Goal: Task Accomplishment & Management: Complete application form

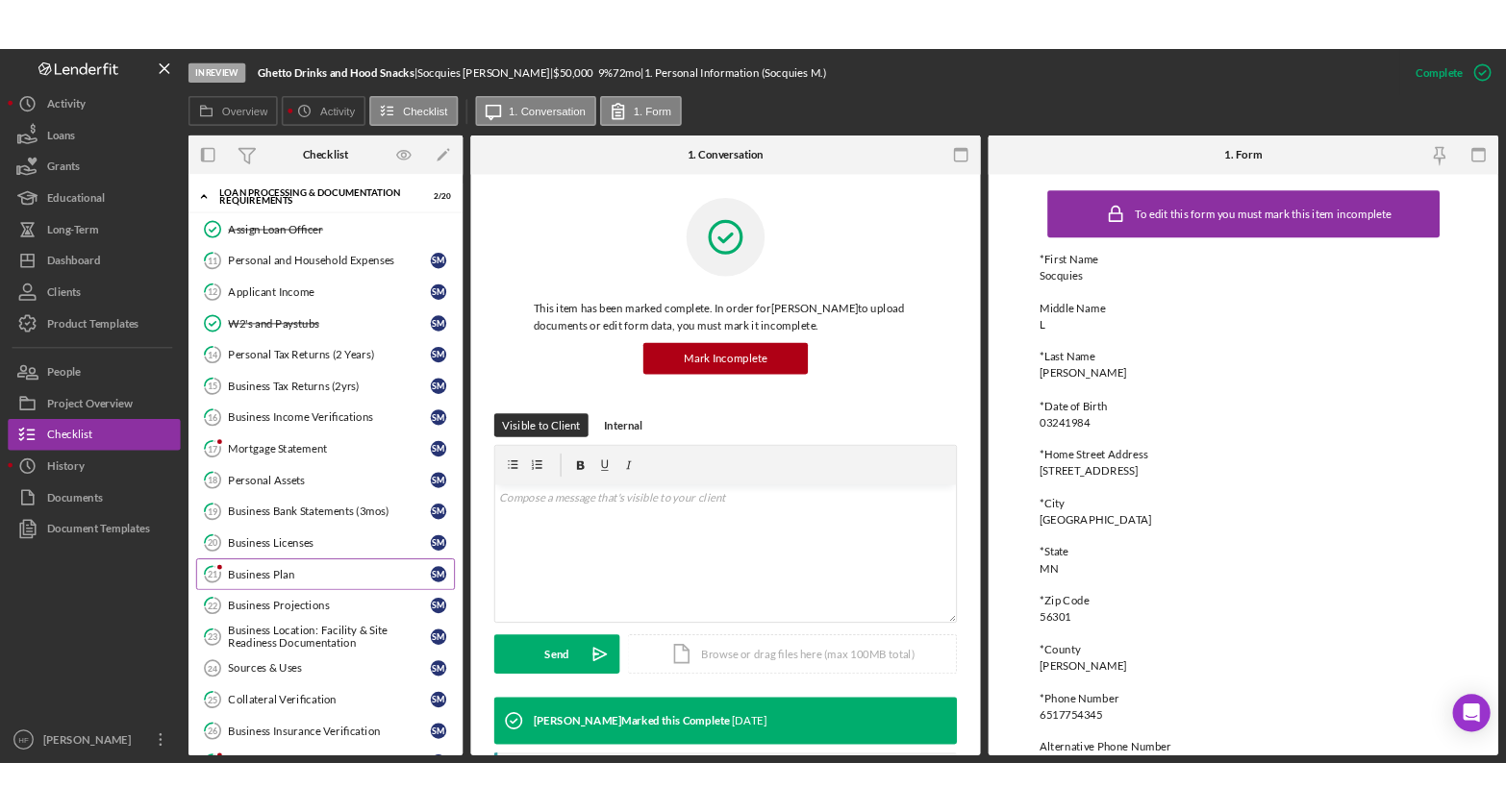
scroll to position [385, 0]
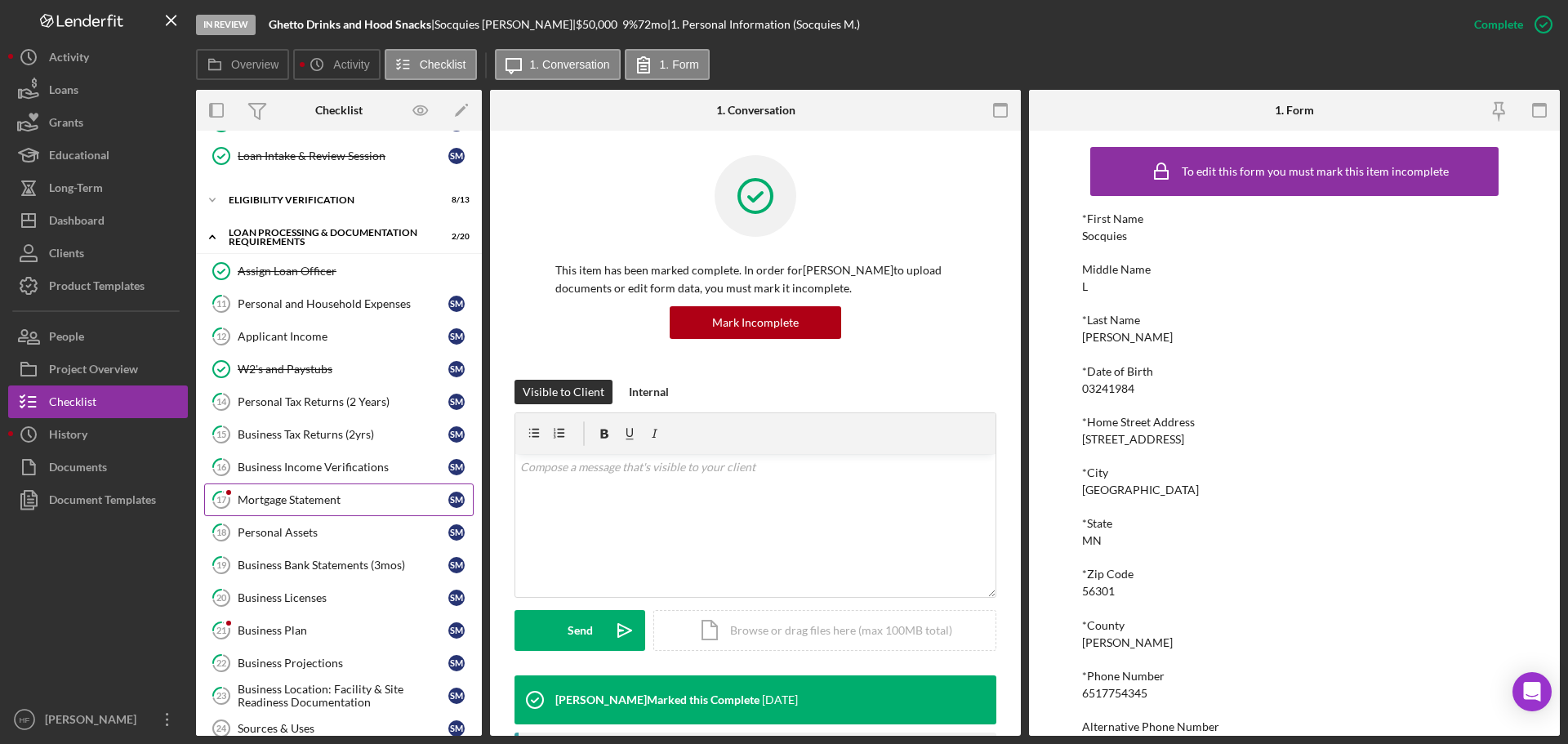
click at [314, 510] on link "17 Mortgage Statement S M" at bounding box center [339, 499] width 270 height 32
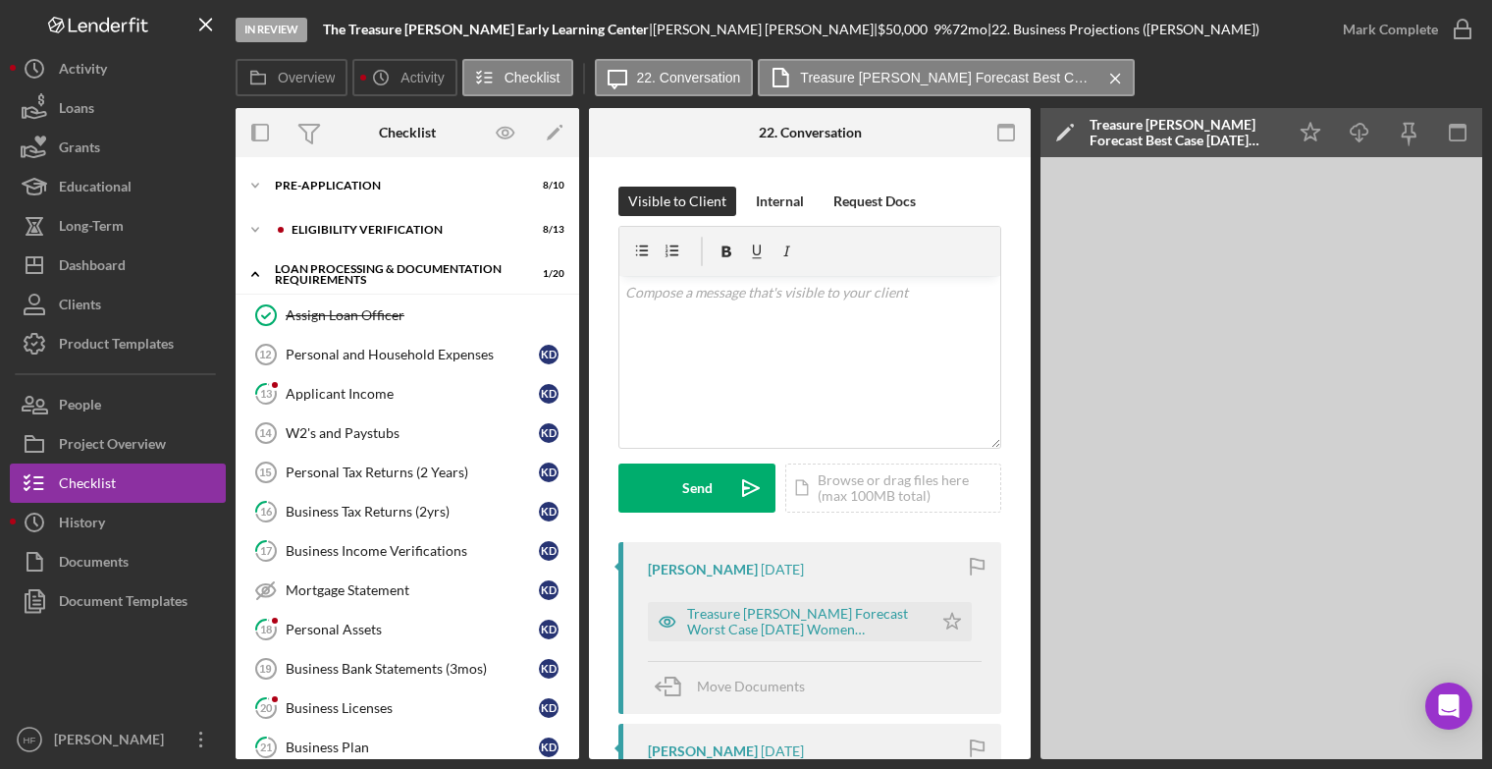
scroll to position [165, 0]
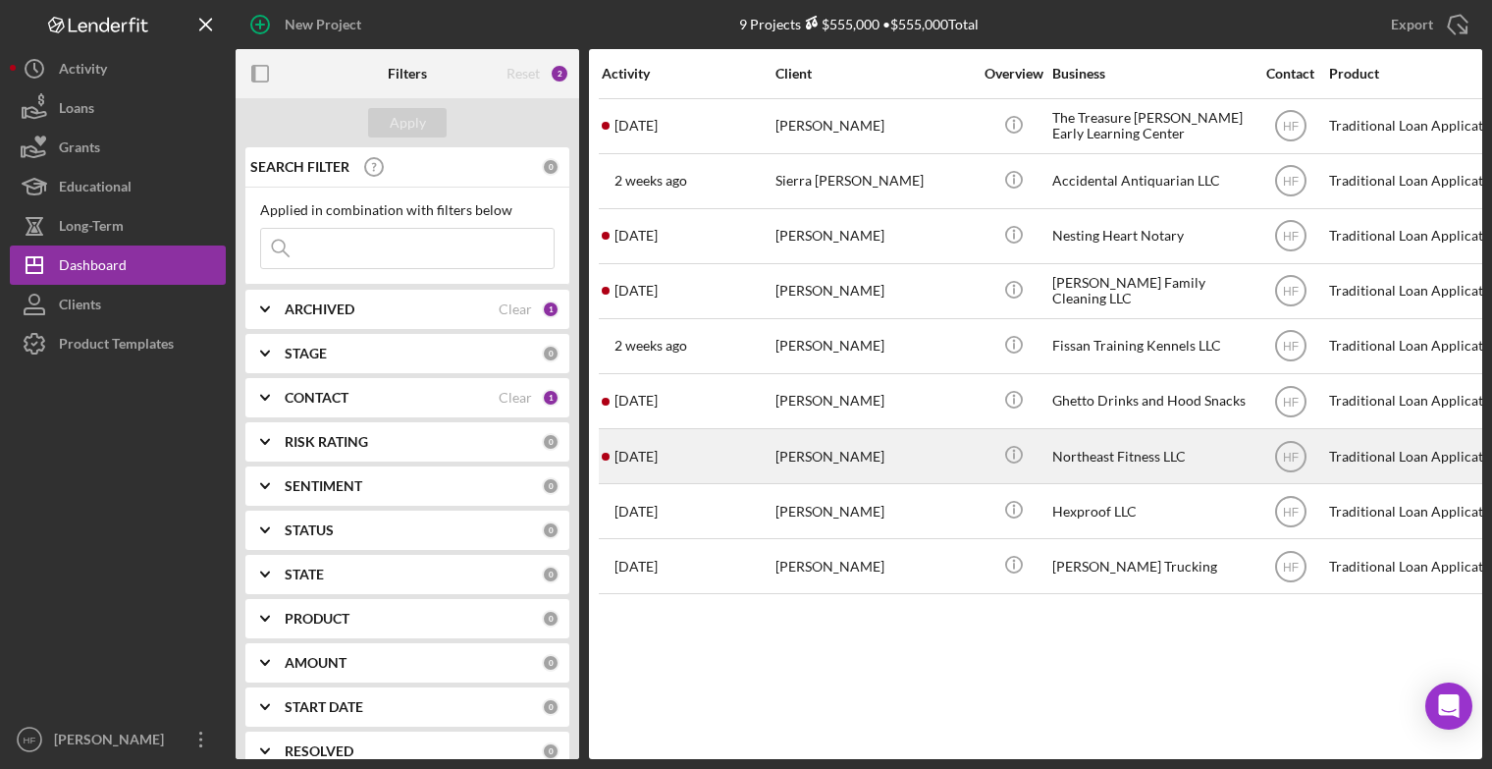
click at [836, 462] on div "[PERSON_NAME]" at bounding box center [873, 456] width 196 height 52
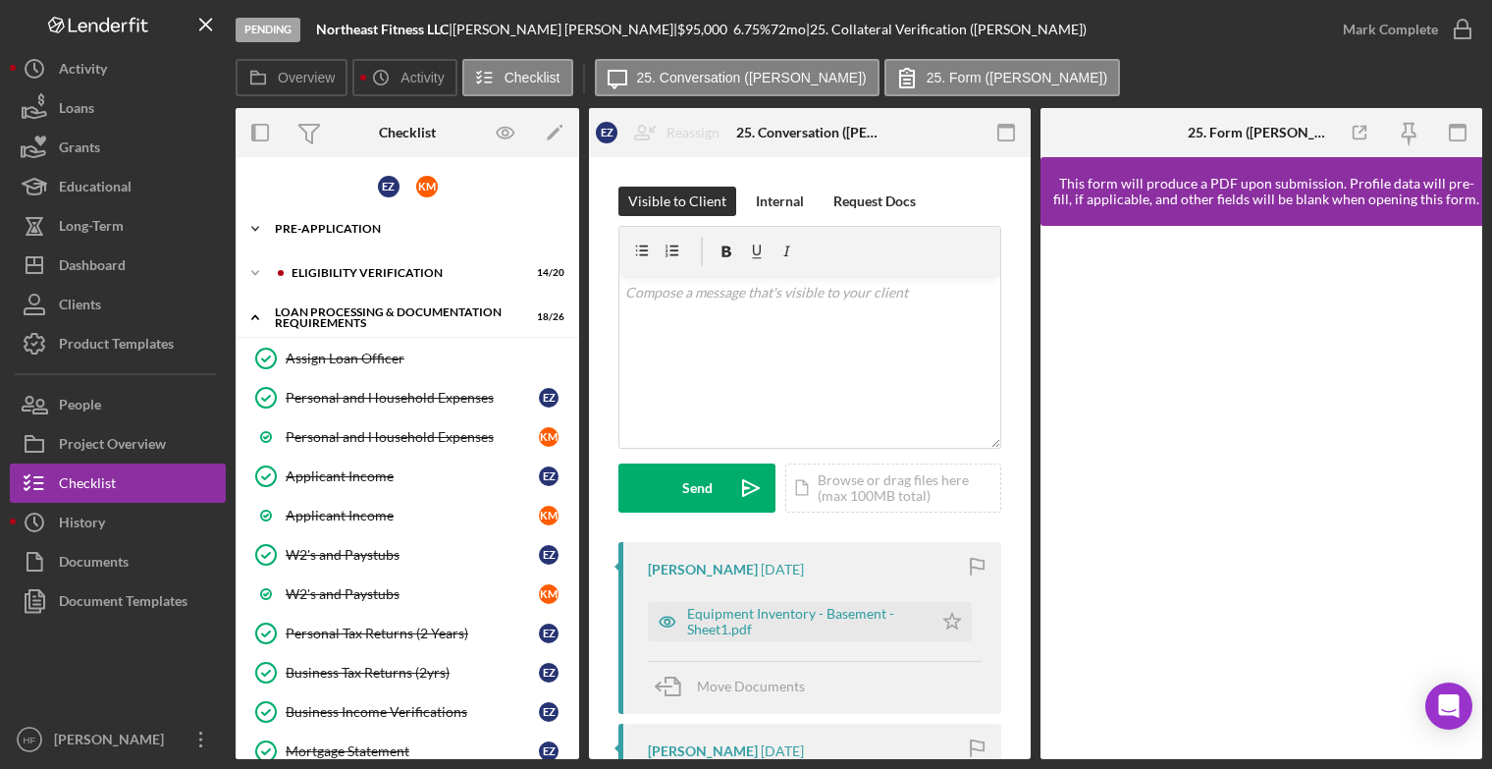
click at [250, 232] on icon "Icon/Expander" at bounding box center [255, 228] width 39 height 39
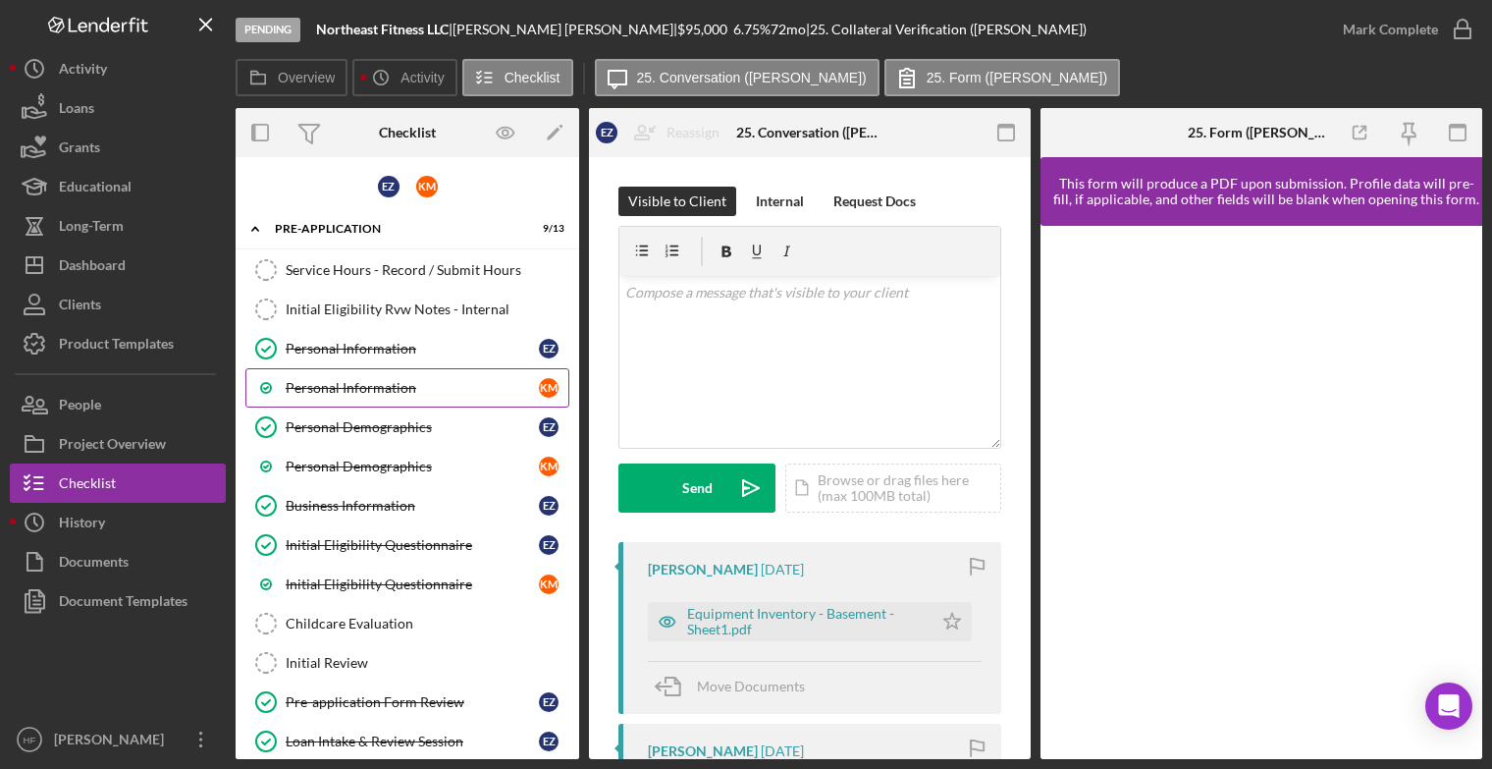
click at [420, 372] on link "Personal Information K M" at bounding box center [407, 387] width 324 height 39
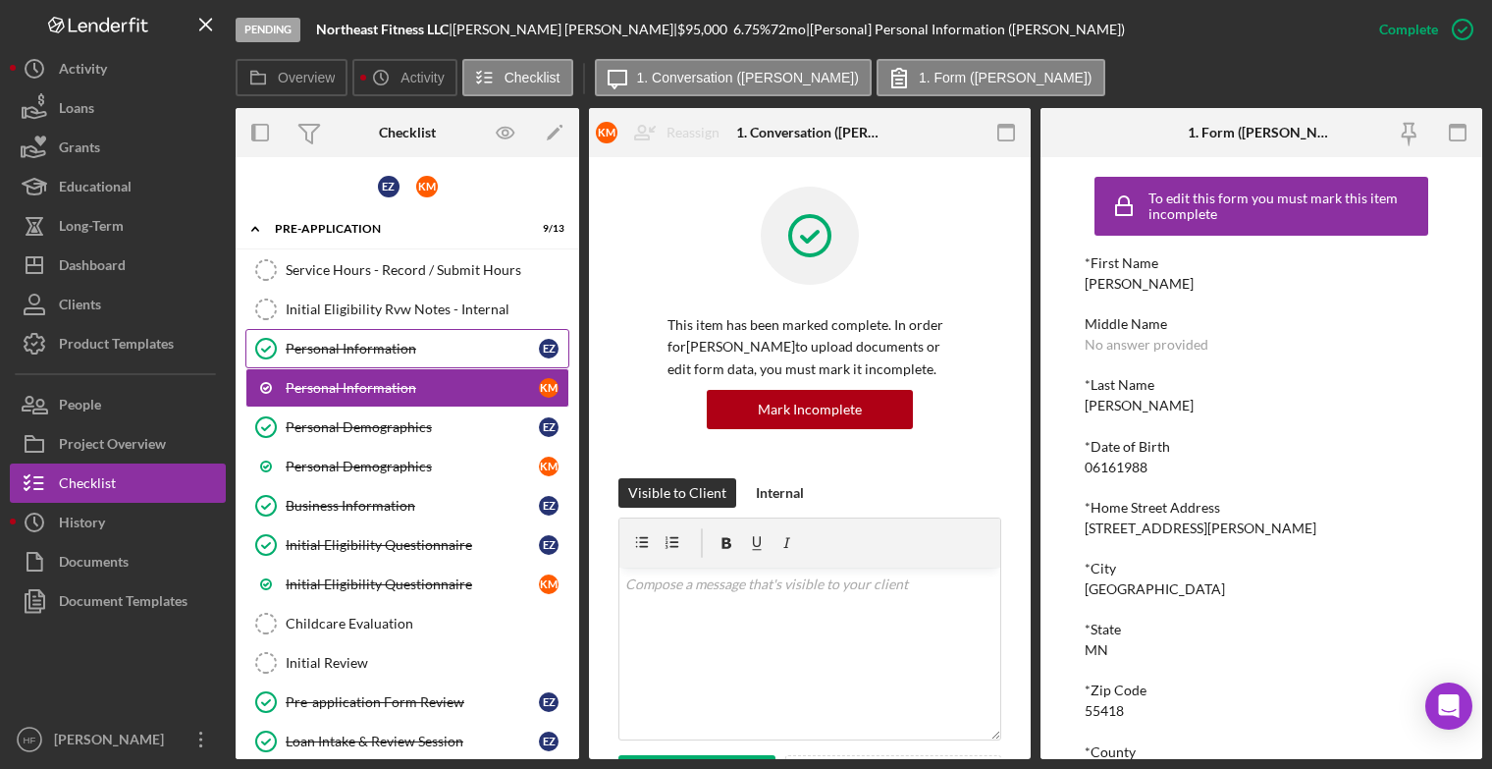
click at [424, 353] on div "Personal Information" at bounding box center [412, 349] width 253 height 16
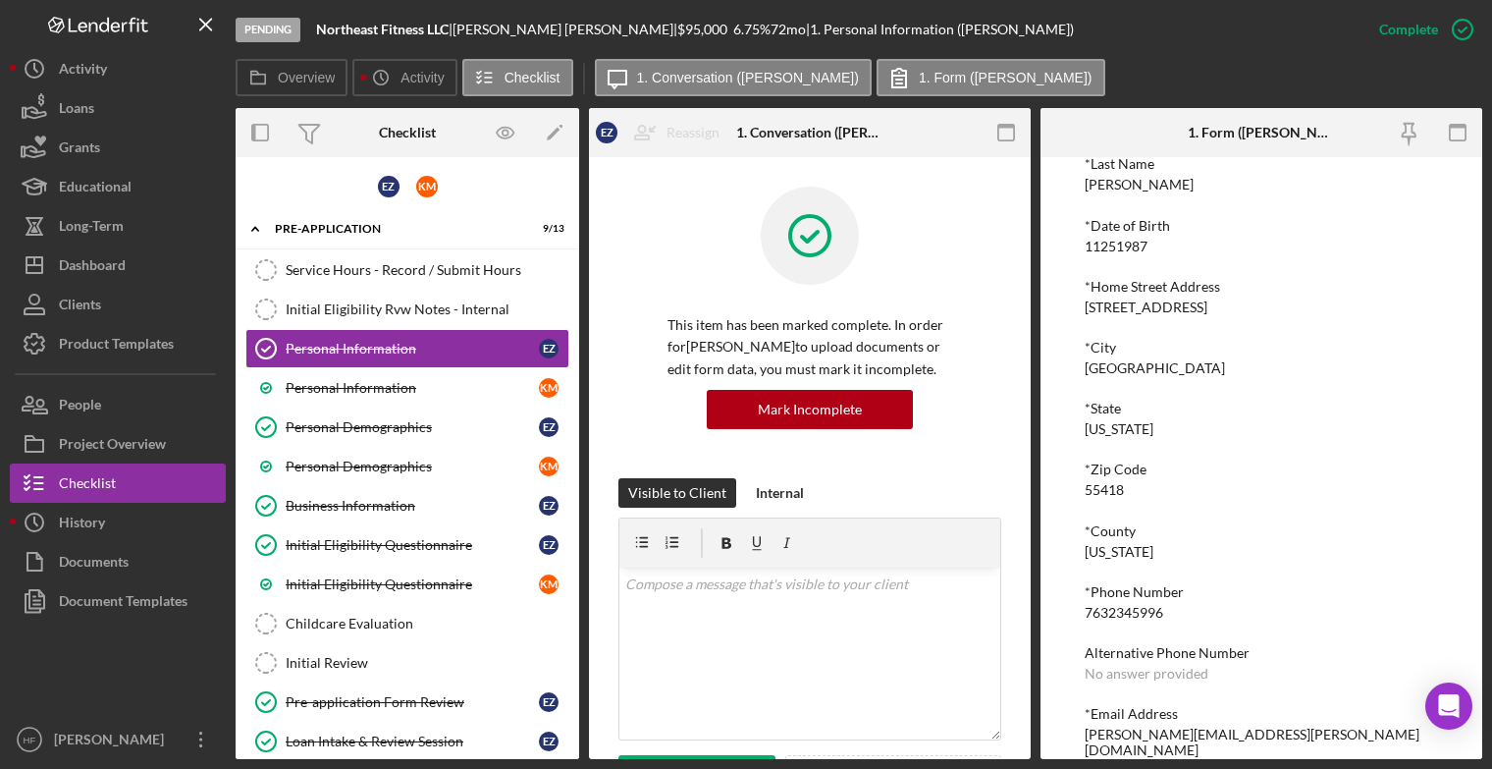
scroll to position [234, 0]
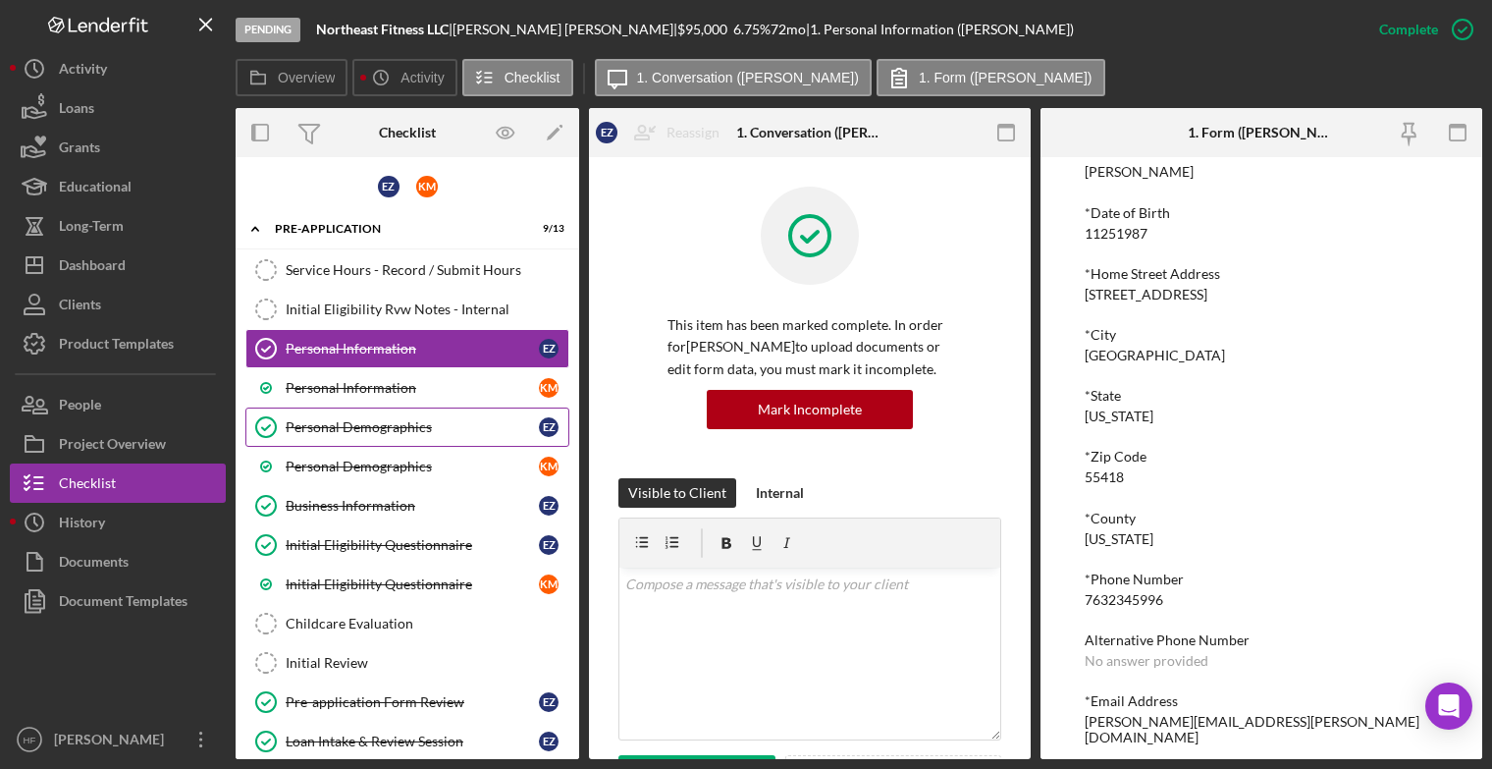
click at [441, 419] on div "Personal Demographics" at bounding box center [412, 427] width 253 height 16
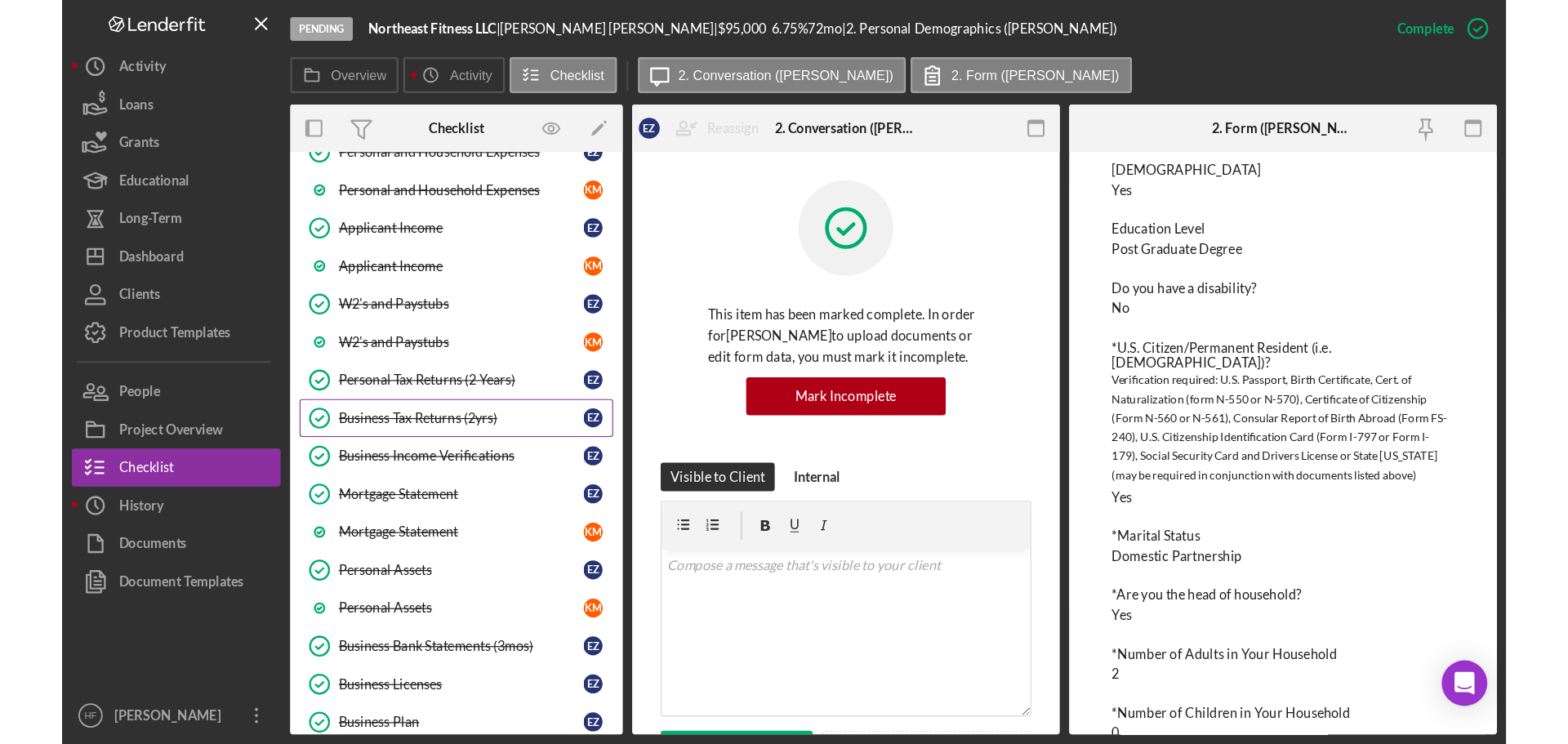
scroll to position [735, 0]
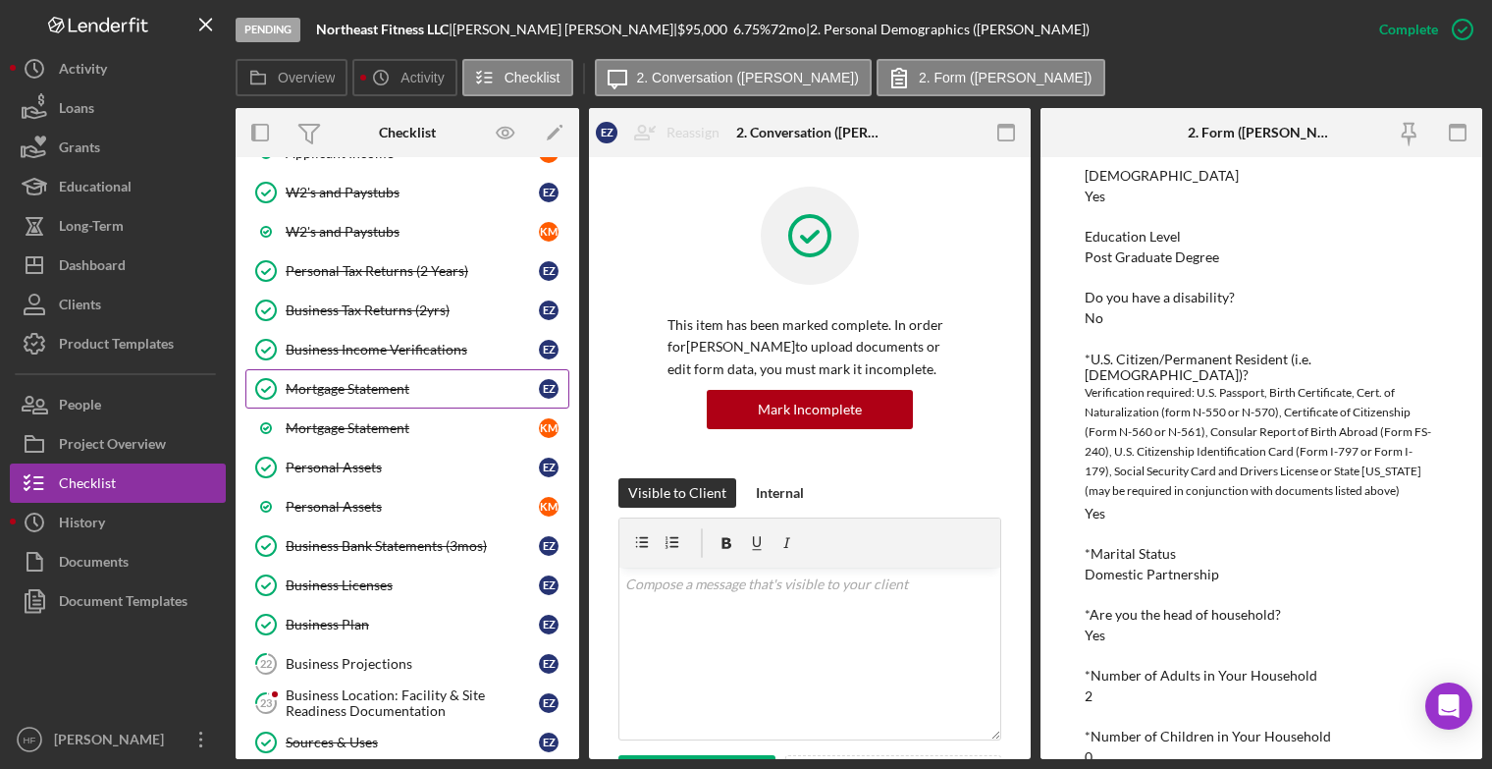
click at [449, 393] on div "Mortgage Statement" at bounding box center [412, 389] width 253 height 16
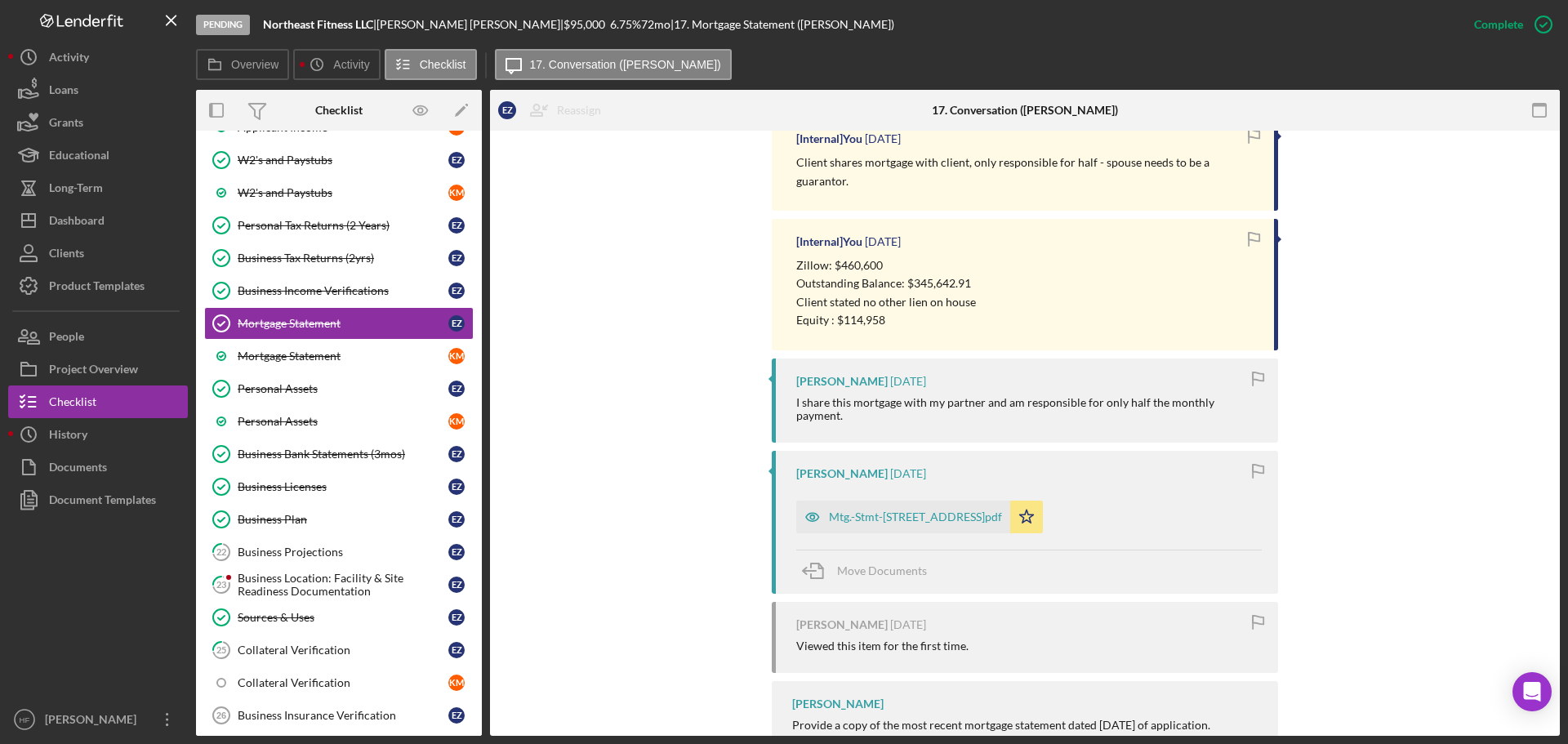
scroll to position [735, 0]
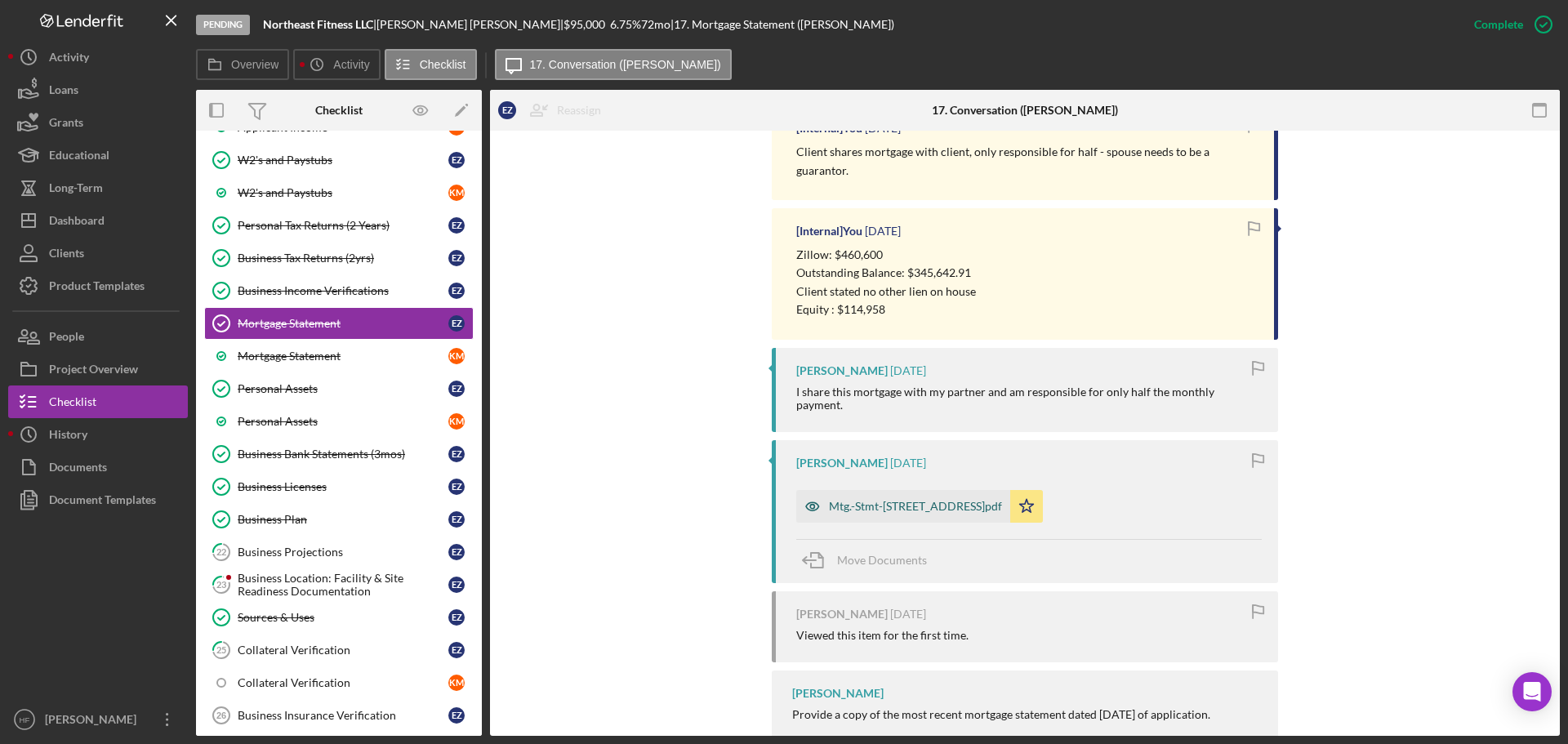
click at [886, 500] on div "Mtg.-Stmt-2306 2nd St NE.pdf" at bounding box center [915, 507] width 173 height 13
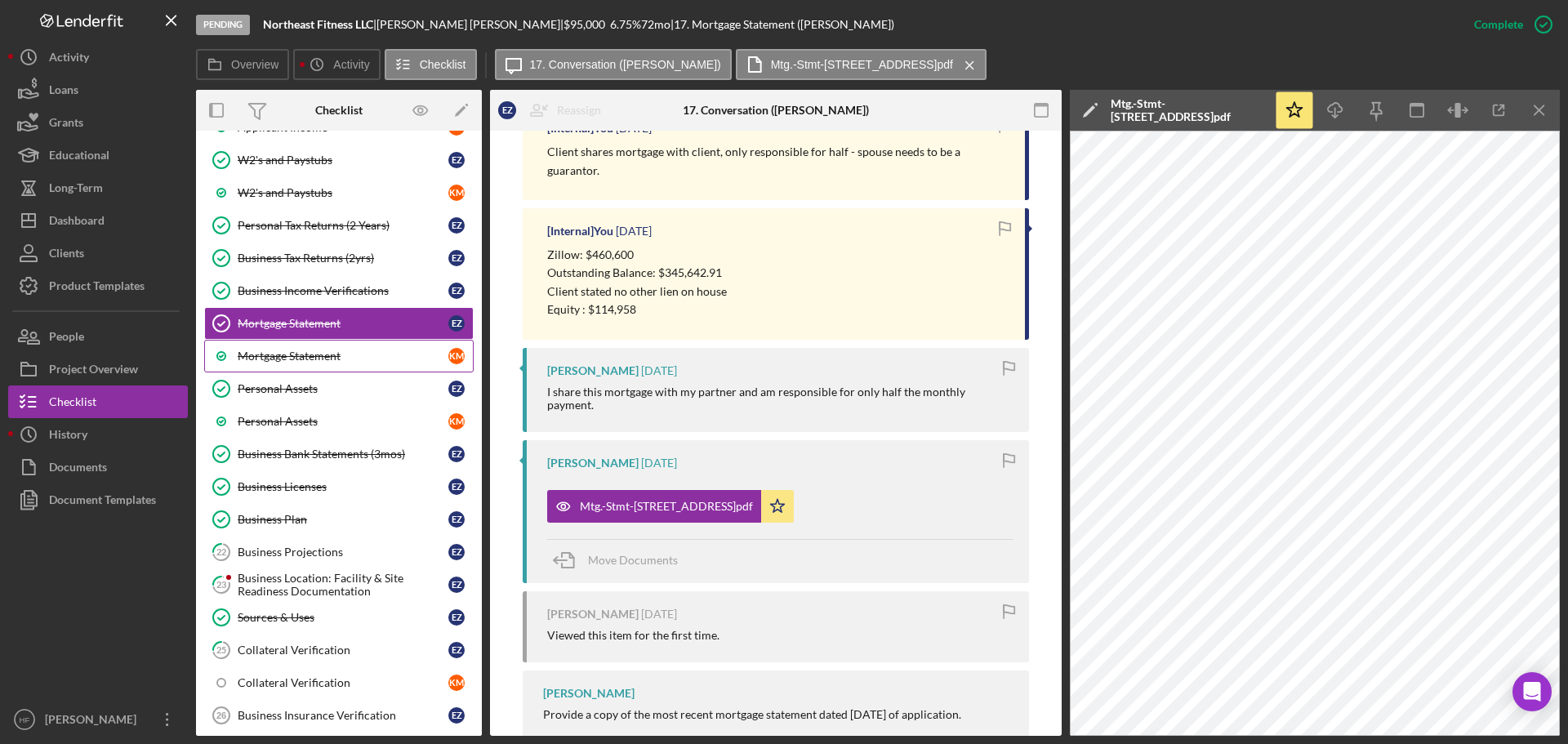
click at [344, 355] on div "Mortgage Statement" at bounding box center [343, 356] width 210 height 13
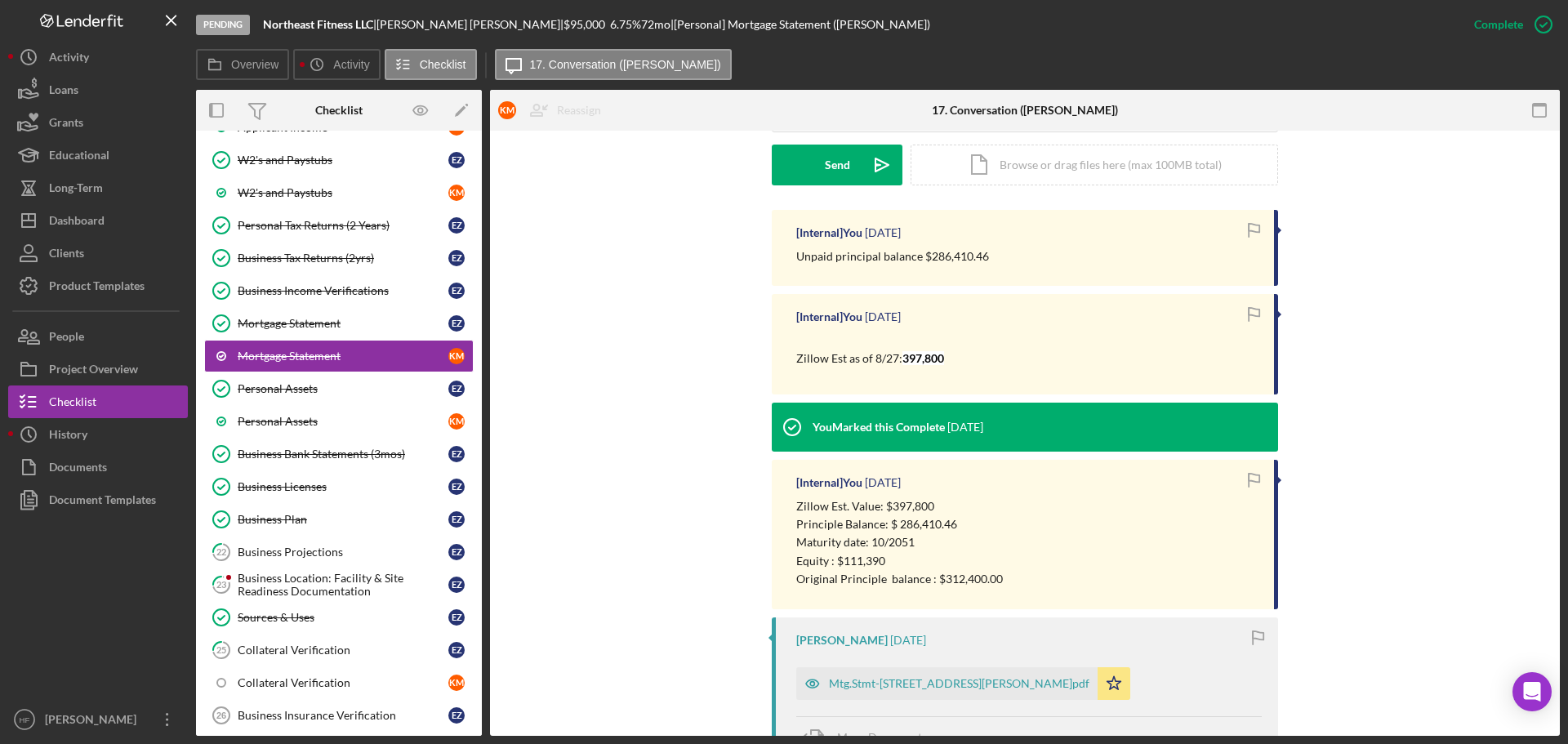
scroll to position [692, 0]
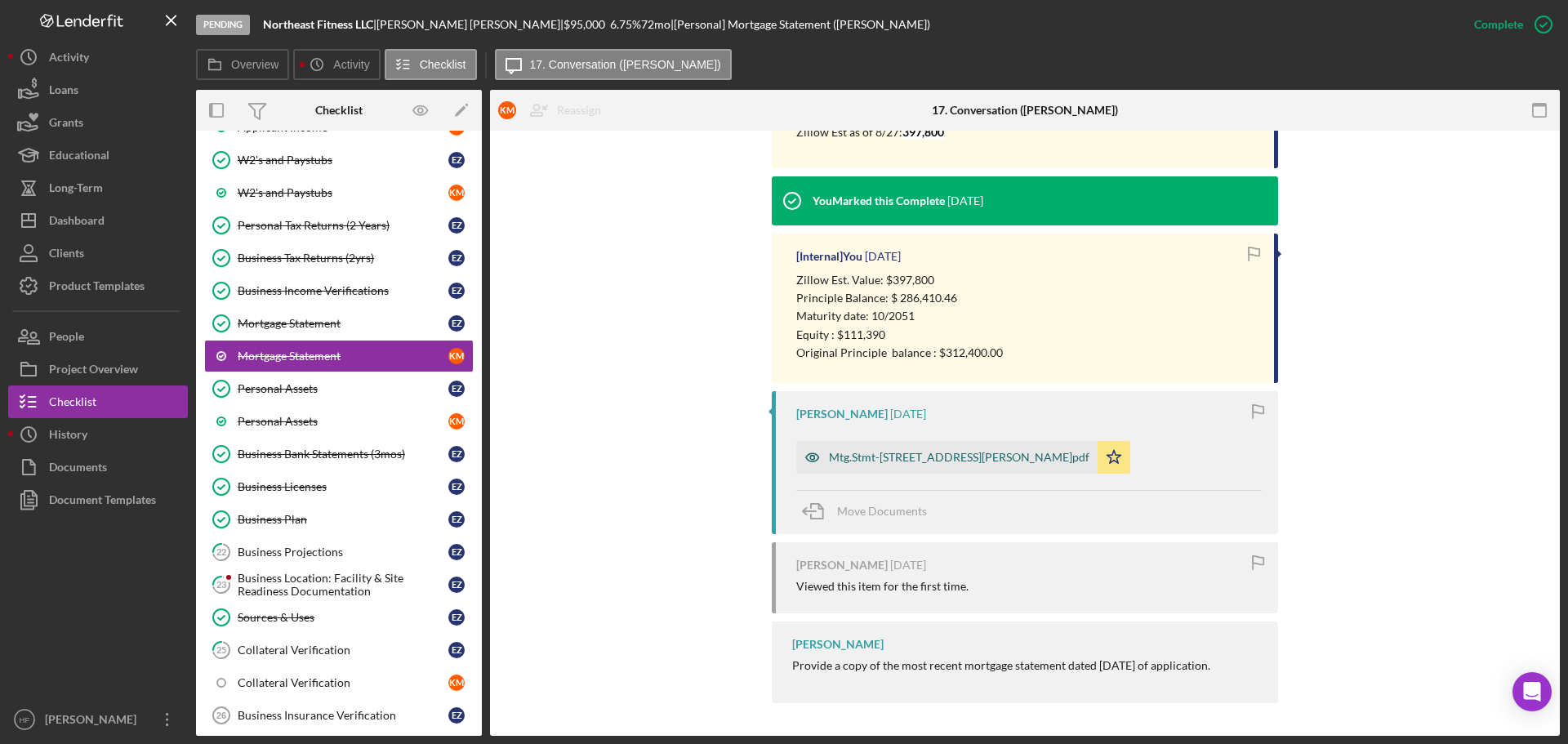
click at [866, 465] on div "Mtg.Stmt-2219 McKinley St NE.pdf" at bounding box center [947, 457] width 301 height 32
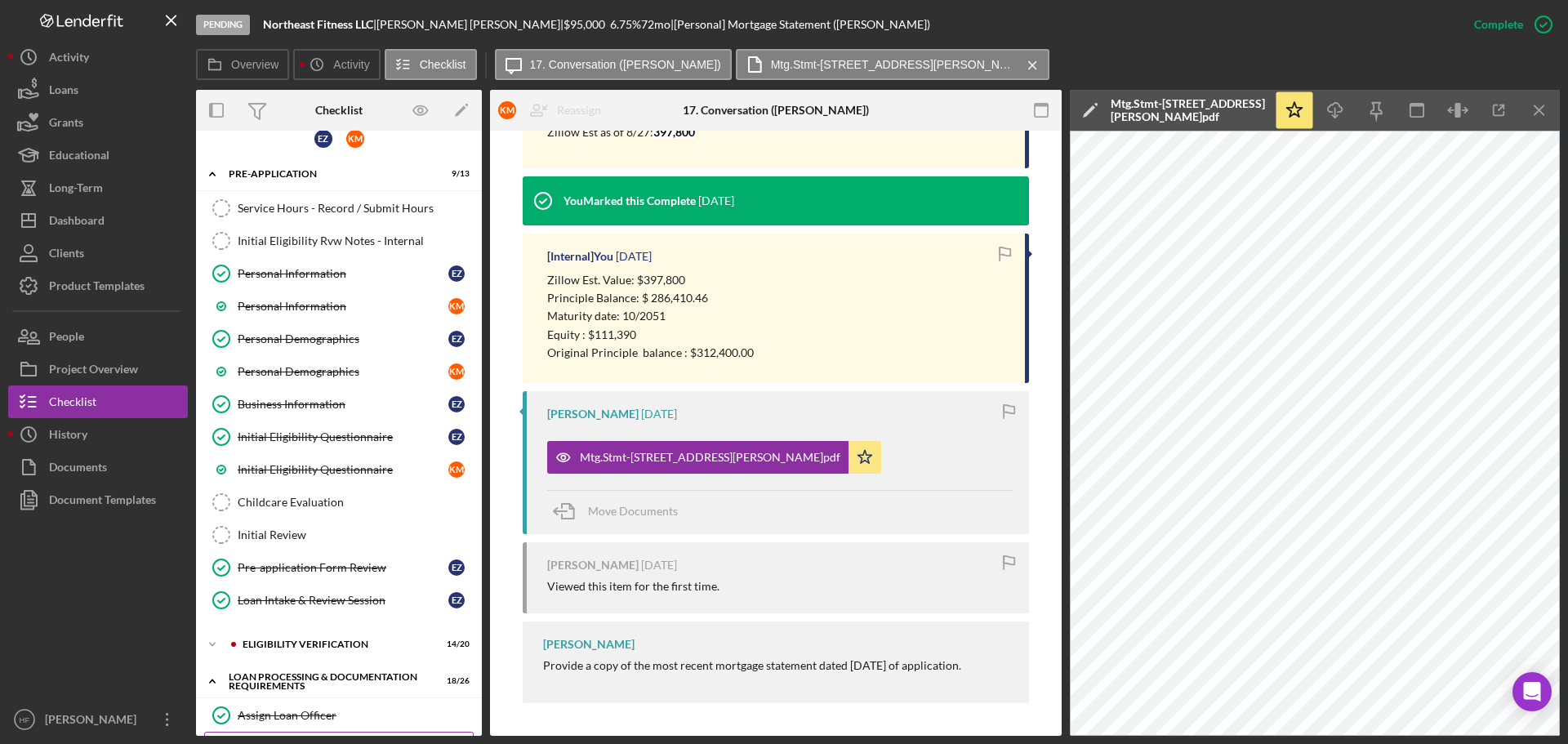
scroll to position [0, 0]
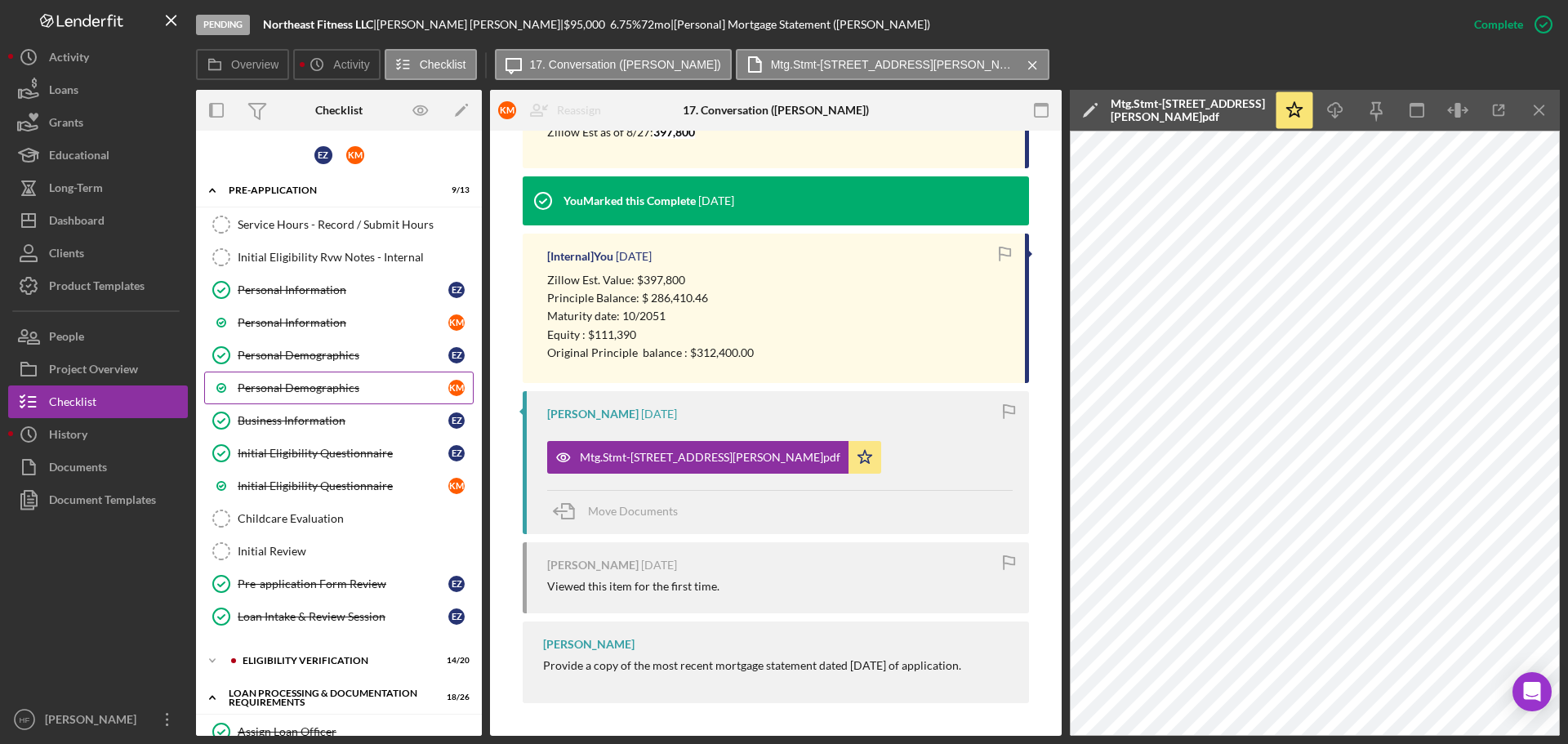
drag, startPoint x: 364, startPoint y: 385, endPoint x: 392, endPoint y: 390, distance: 28.4
click at [364, 385] on div "Personal Demographics" at bounding box center [343, 388] width 210 height 13
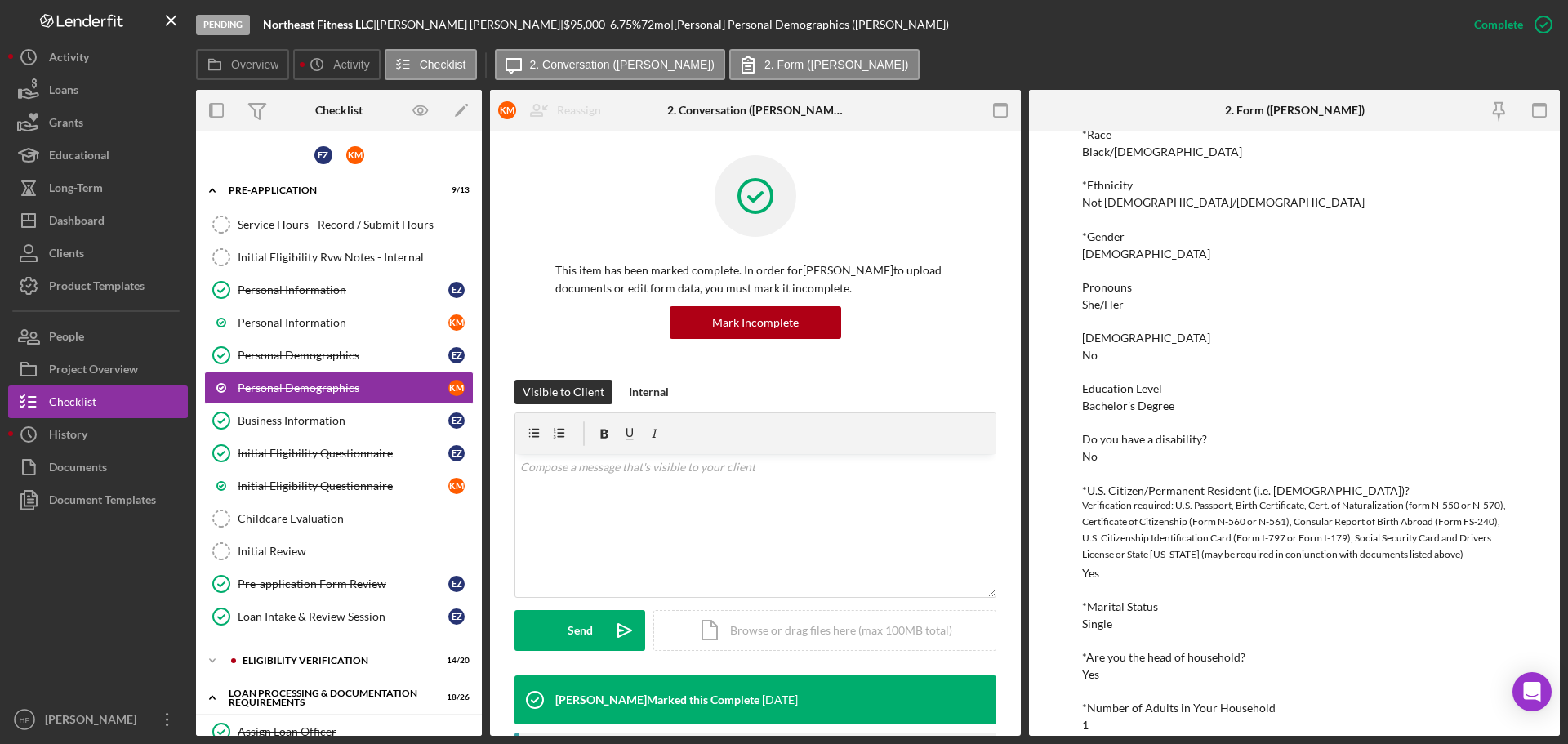
scroll to position [163, 0]
